Goal: Information Seeking & Learning: Learn about a topic

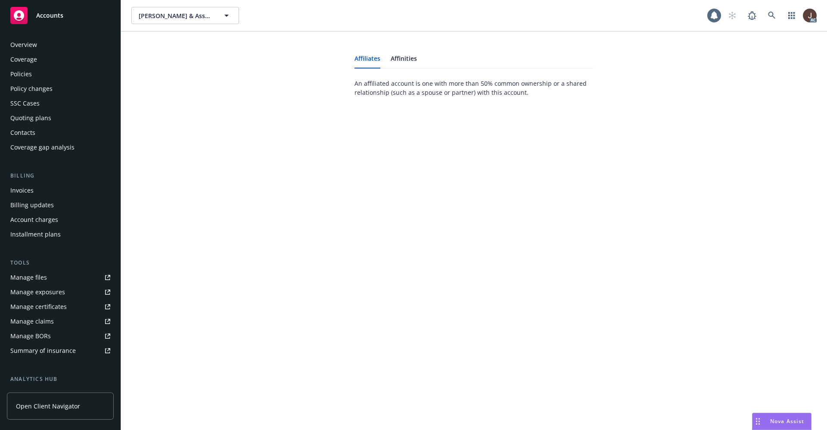
scroll to position [52, 0]
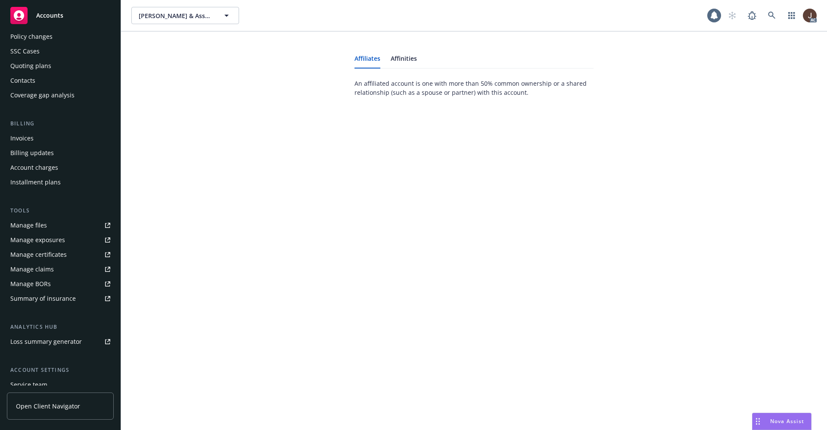
click at [23, 38] on div "Policy changes" at bounding box center [31, 37] width 42 height 14
